Goal: Check status: Check status

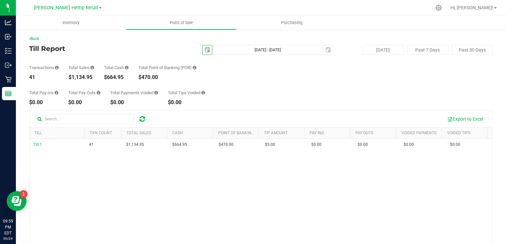
click at [208, 50] on span "select" at bounding box center [207, 49] width 9 height 9
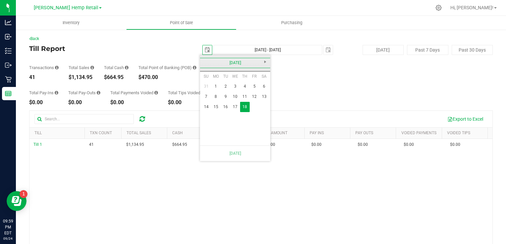
click at [264, 63] on link "[DATE]" at bounding box center [235, 63] width 71 height 10
click at [207, 67] on link "2025" at bounding box center [235, 63] width 71 height 10
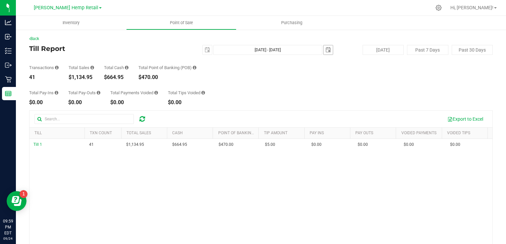
click at [326, 51] on span "select" at bounding box center [328, 49] width 5 height 5
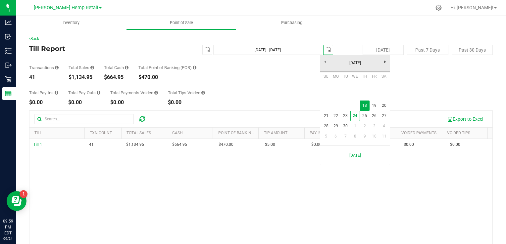
scroll to position [0, 16]
click at [363, 116] on link "25" at bounding box center [365, 116] width 10 height 10
type input "[DATE] - [DATE]"
type input "[DATE]"
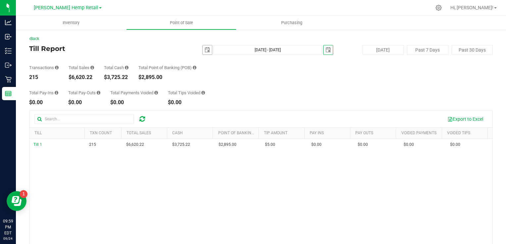
click at [206, 50] on span "select" at bounding box center [207, 49] width 5 height 5
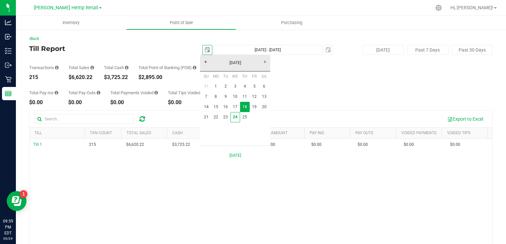
scroll to position [0, 16]
click at [237, 117] on link "24" at bounding box center [236, 117] width 10 height 10
type input "[DATE] - [DATE]"
type input "[DATE]"
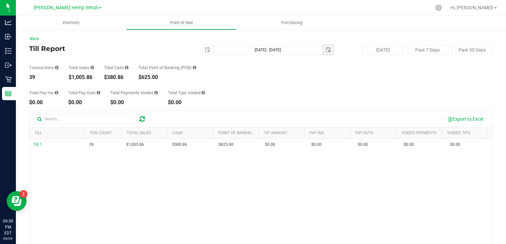
click at [329, 51] on span "select" at bounding box center [328, 49] width 9 height 9
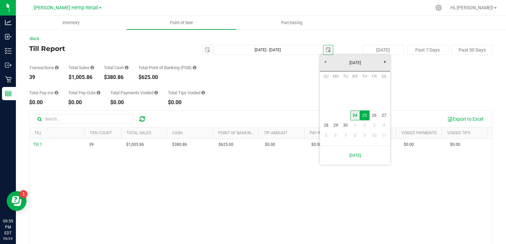
click at [356, 116] on link "24" at bounding box center [355, 116] width 10 height 10
type input "[DATE] - [DATE]"
type input "[DATE]"
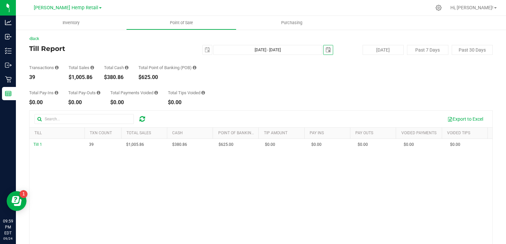
click at [58, 47] on h4 "Till Report" at bounding box center [106, 48] width 155 height 7
click at [182, 22] on span "Point of Sale" at bounding box center [181, 23] width 41 height 6
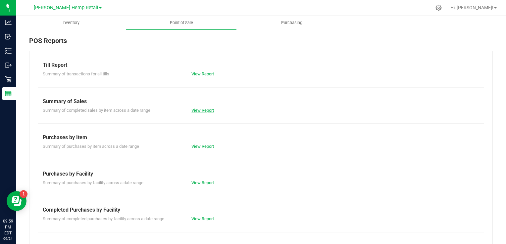
click at [205, 108] on link "View Report" at bounding box center [202, 110] width 23 height 5
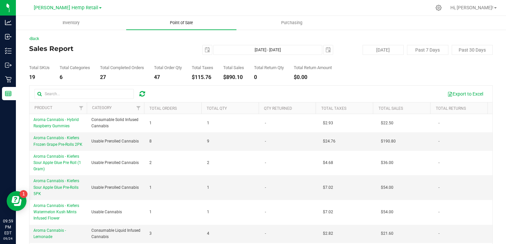
click at [186, 21] on span "Point of Sale" at bounding box center [181, 23] width 41 height 6
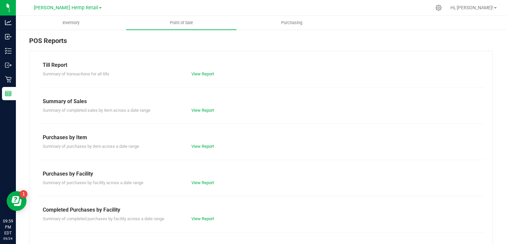
click at [203, 67] on div "Till Report" at bounding box center [261, 65] width 437 height 8
click at [200, 73] on link "View Report" at bounding box center [202, 74] width 23 height 5
